Goal: Navigation & Orientation: Find specific page/section

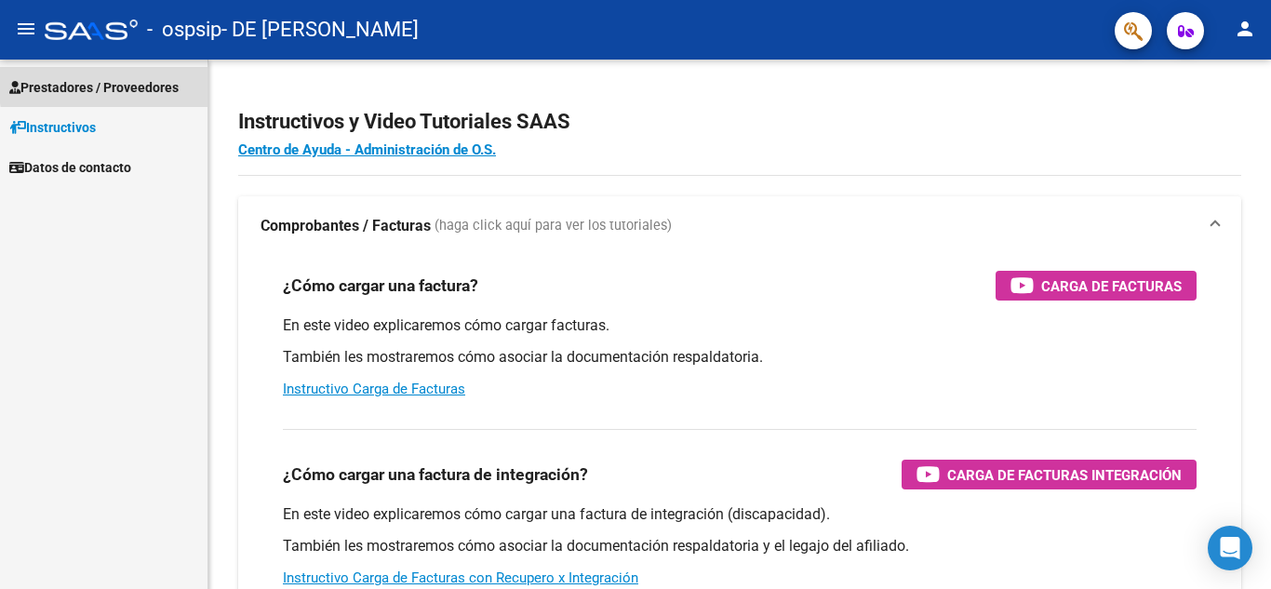
click at [137, 82] on span "Prestadores / Proveedores" at bounding box center [93, 87] width 169 height 20
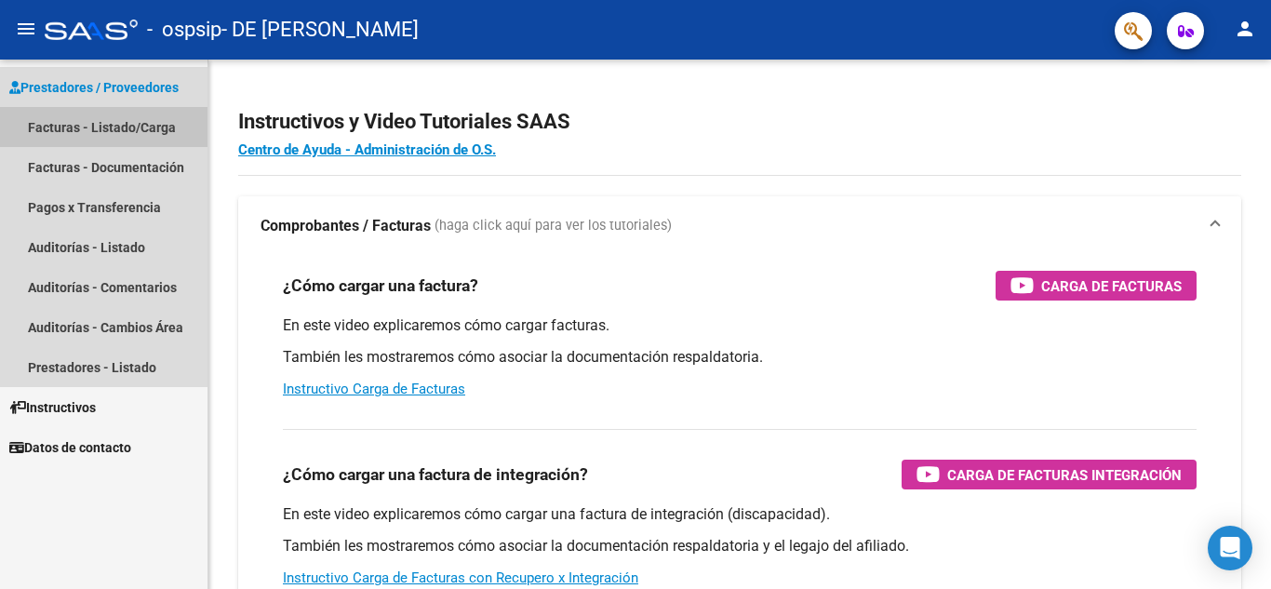
click at [139, 126] on link "Facturas - Listado/Carga" at bounding box center [103, 127] width 207 height 40
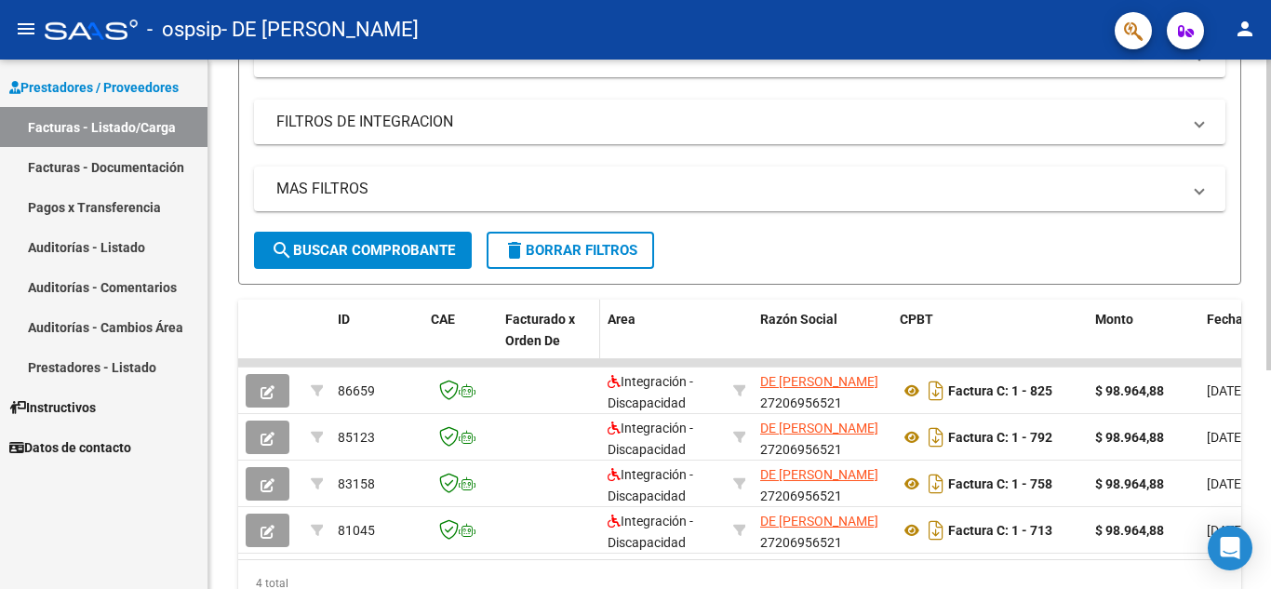
scroll to position [371, 0]
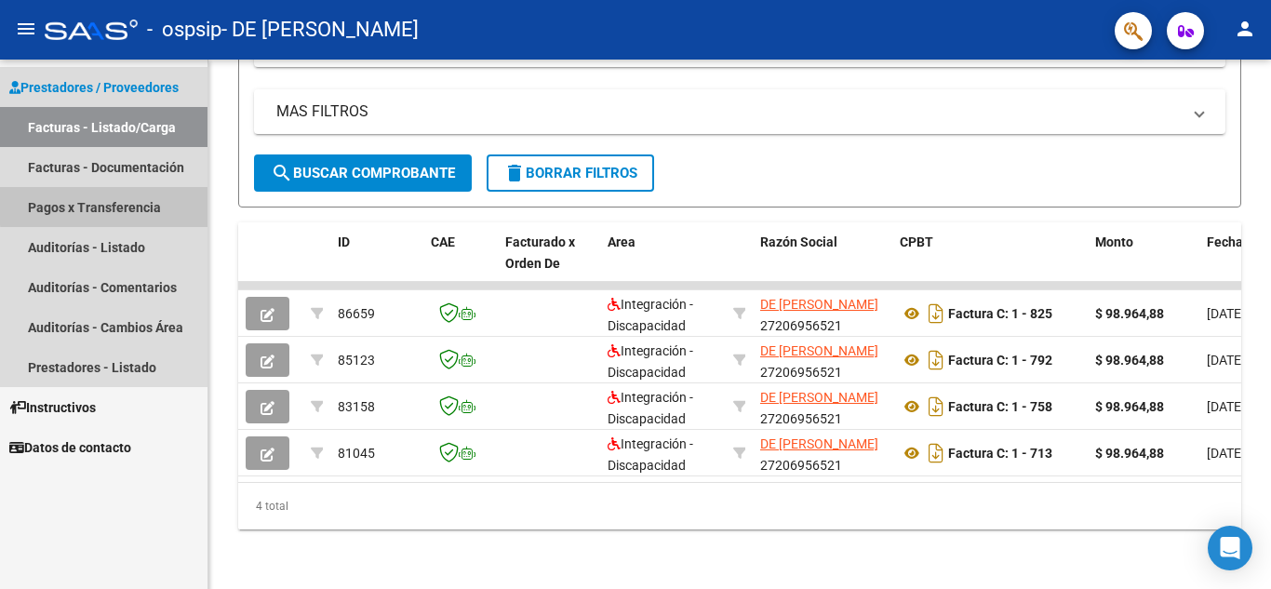
click at [106, 206] on link "Pagos x Transferencia" at bounding box center [103, 207] width 207 height 40
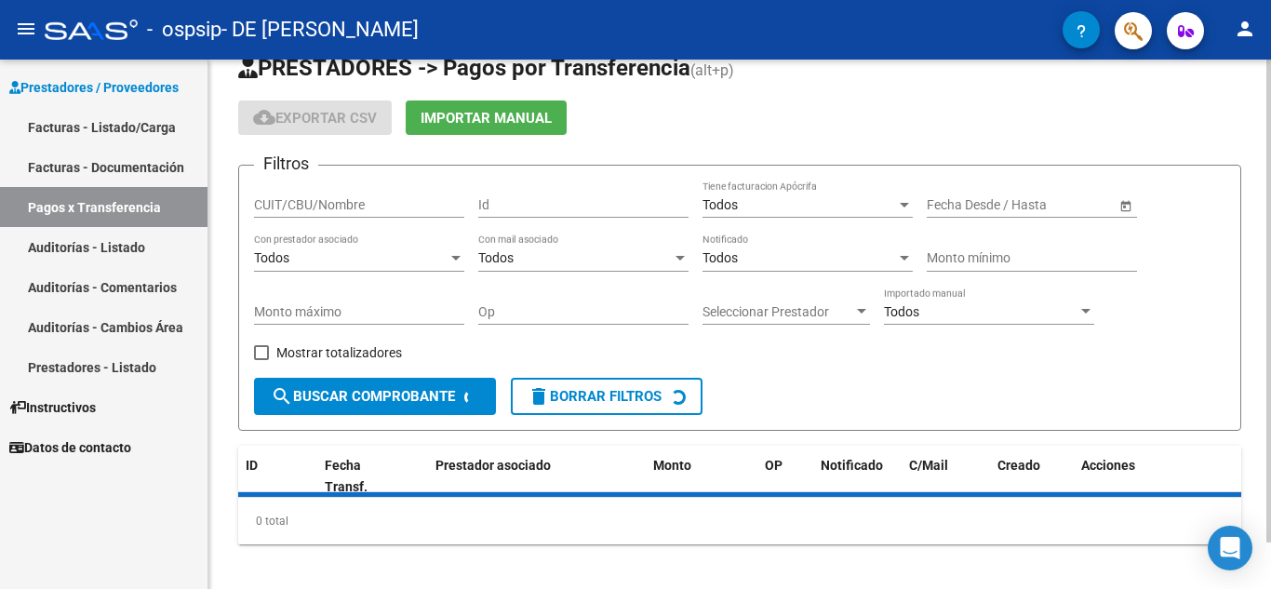
scroll to position [51, 0]
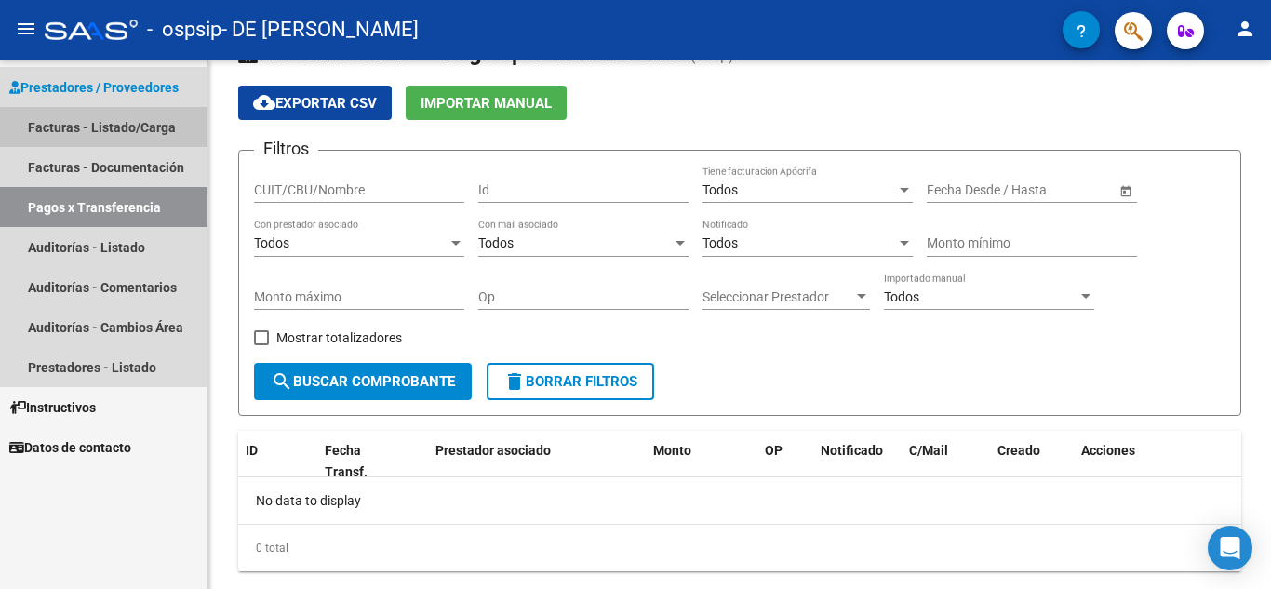
click at [127, 129] on link "Facturas - Listado/Carga" at bounding box center [103, 127] width 207 height 40
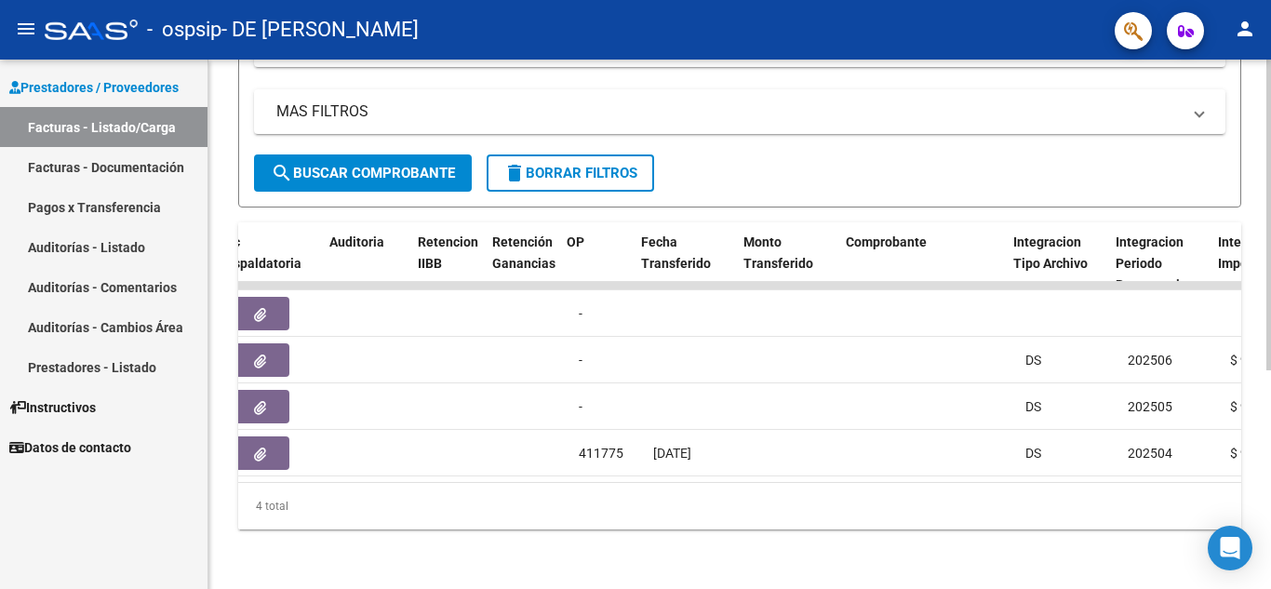
scroll to position [0, 1240]
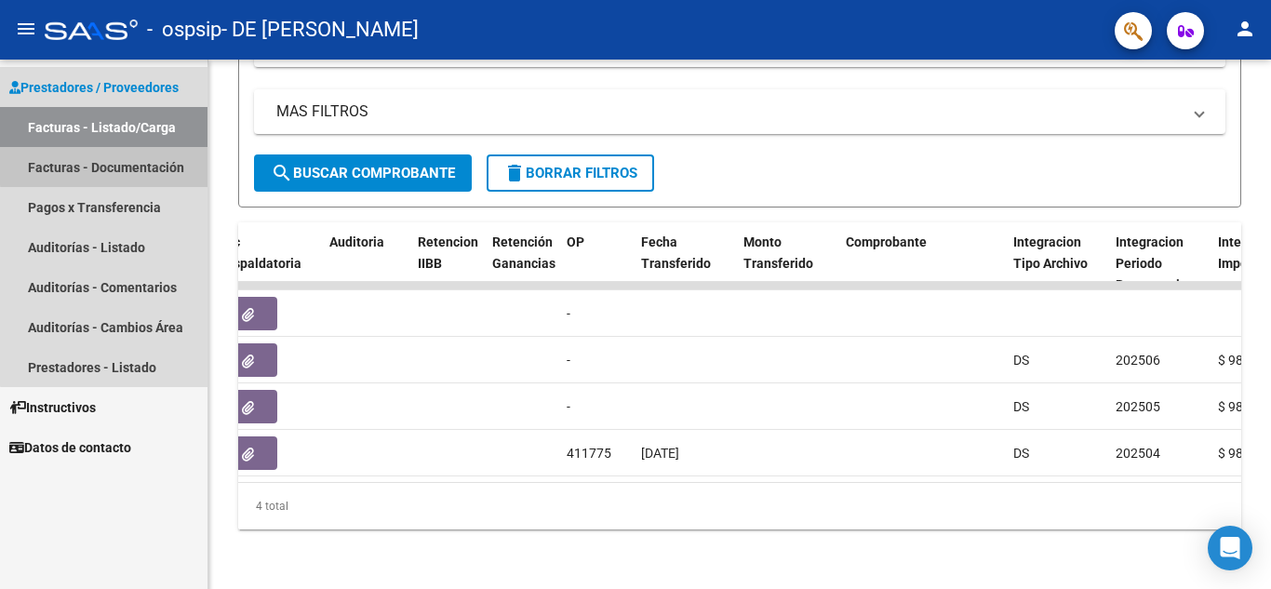
click at [105, 166] on link "Facturas - Documentación" at bounding box center [103, 167] width 207 height 40
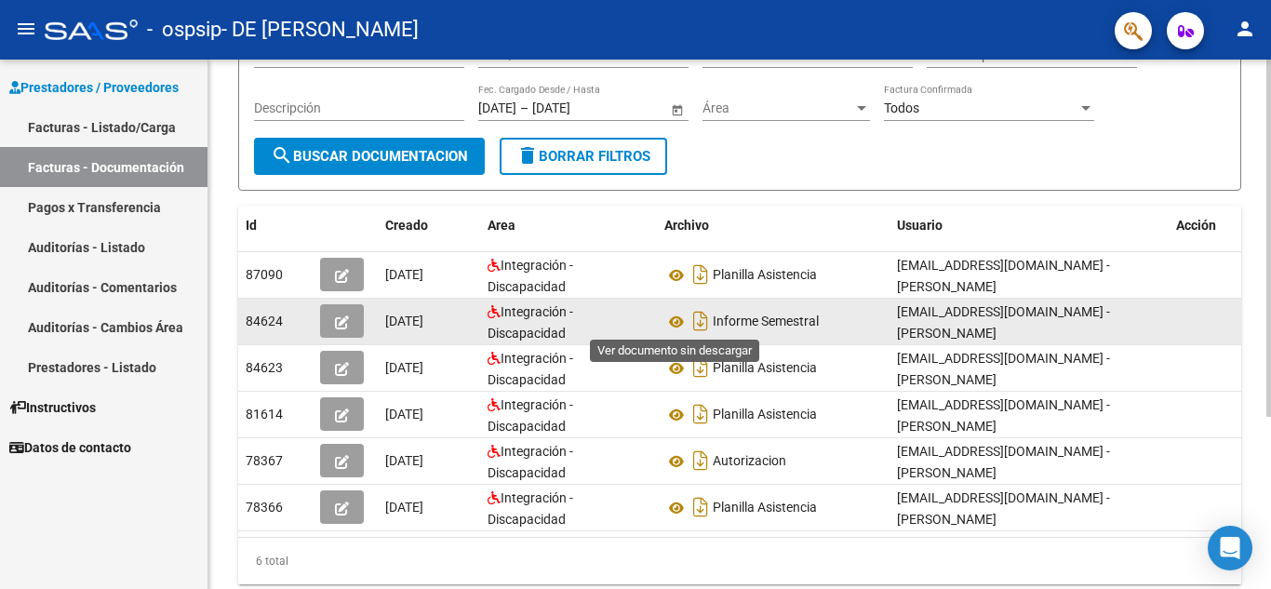
scroll to position [186, 0]
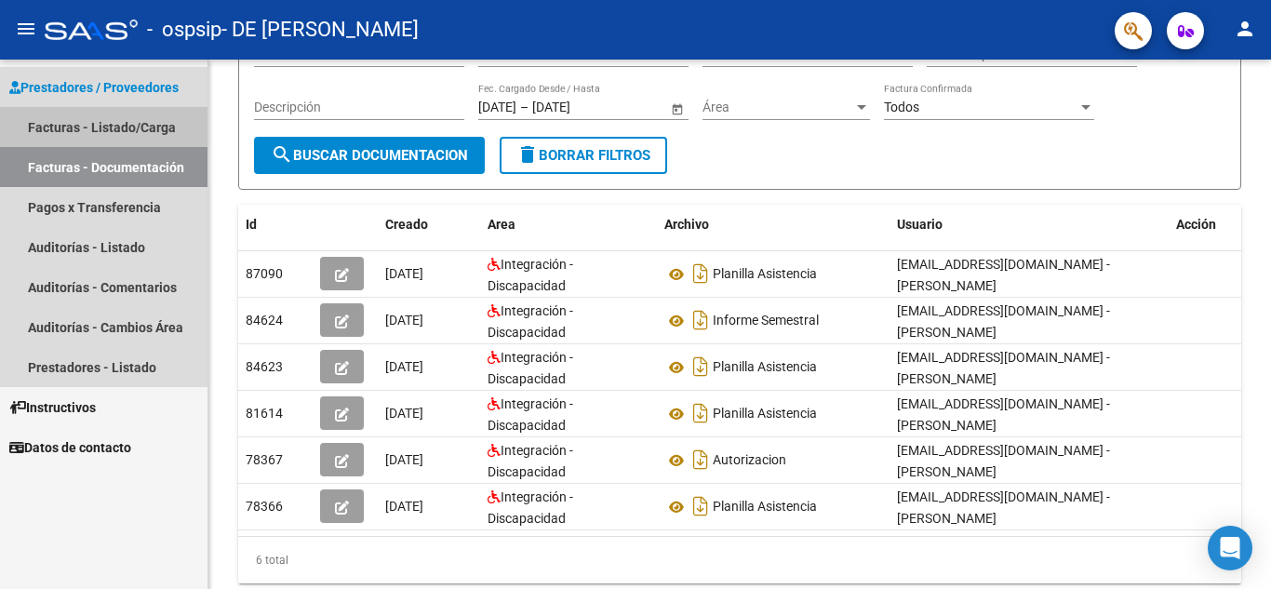
click at [136, 128] on link "Facturas - Listado/Carga" at bounding box center [103, 127] width 207 height 40
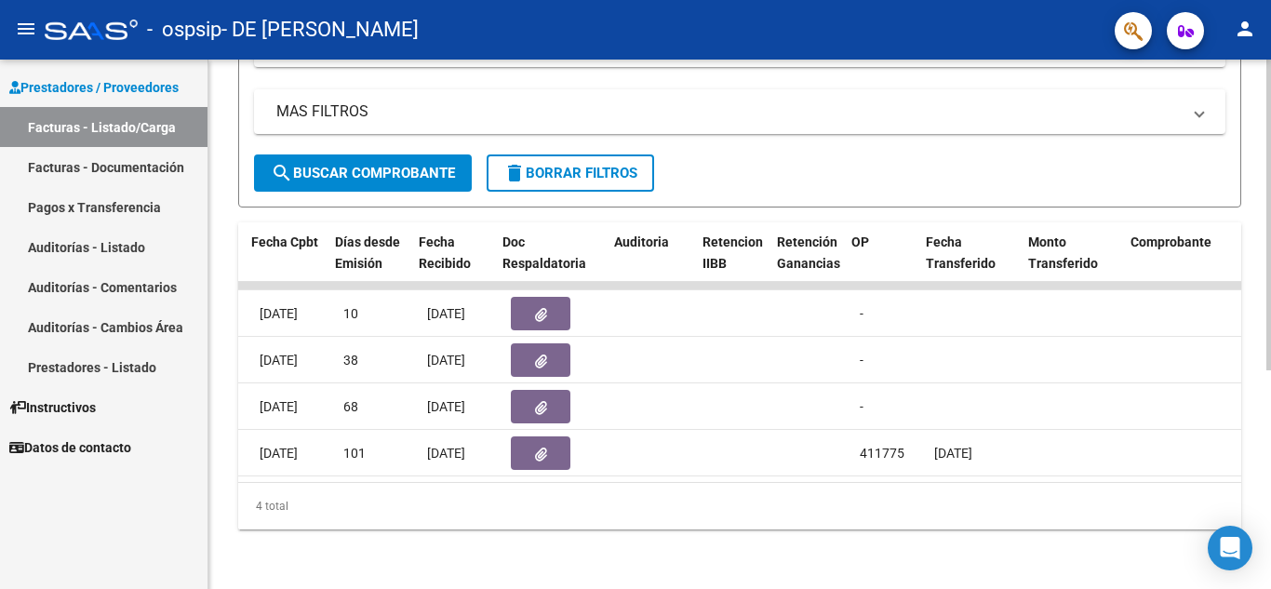
scroll to position [0, 955]
